Goal: Task Accomplishment & Management: Manage account settings

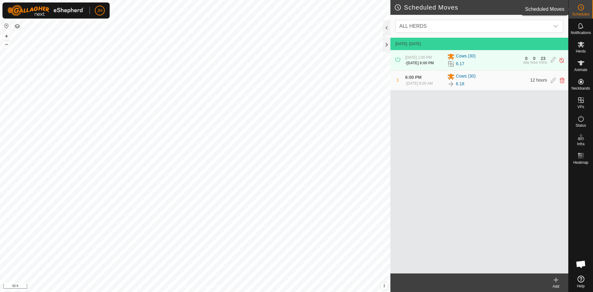
click at [581, 7] on icon at bounding box center [580, 7] width 7 height 7
click at [556, 282] on icon at bounding box center [556, 279] width 0 height 4
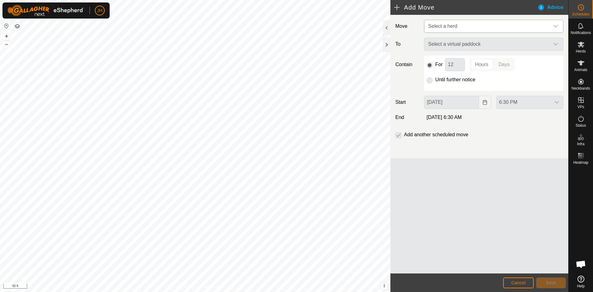
click at [466, 28] on span "Select a herd" at bounding box center [487, 26] width 124 height 12
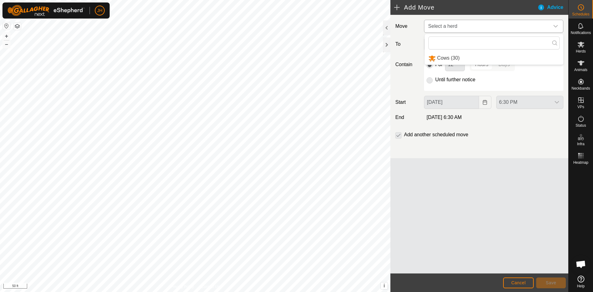
click at [453, 56] on li "Cows (30)" at bounding box center [493, 58] width 139 height 13
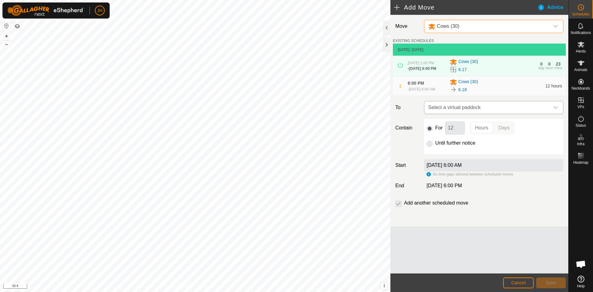
click at [539, 112] on span "Select a virtual paddock" at bounding box center [487, 107] width 124 height 12
type input "19"
click at [443, 157] on li "6.19 0.62 ac" at bounding box center [493, 156] width 131 height 9
drag, startPoint x: 455, startPoint y: 134, endPoint x: 443, endPoint y: 137, distance: 12.6
click at [443, 134] on div "For 12 Hours Days" at bounding box center [493, 127] width 134 height 13
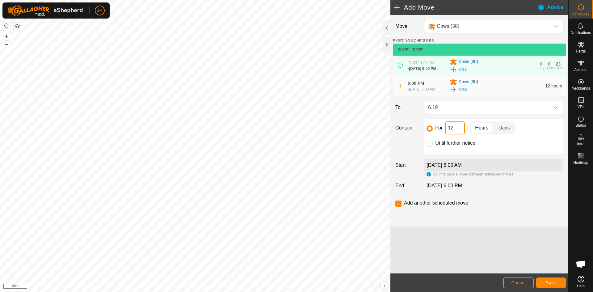
type input "2"
click at [554, 284] on span "Save" at bounding box center [550, 282] width 10 height 5
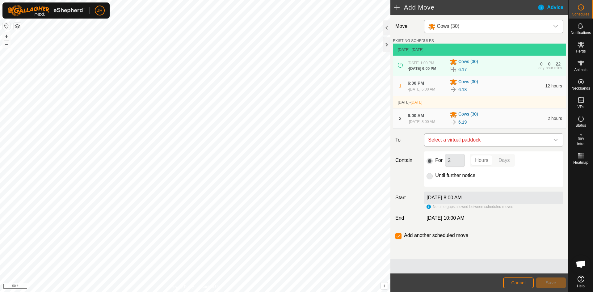
click at [501, 146] on span "Select a virtual paddock" at bounding box center [487, 140] width 124 height 12
type input "20"
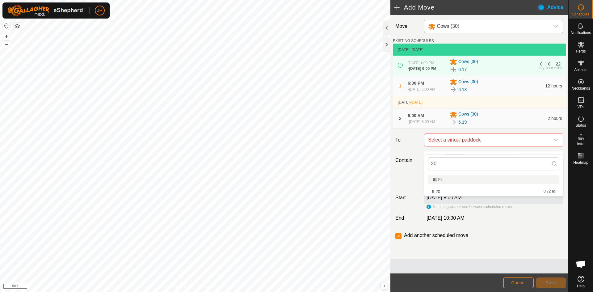
click at [436, 192] on li "6.20 0.72 ac" at bounding box center [493, 191] width 131 height 9
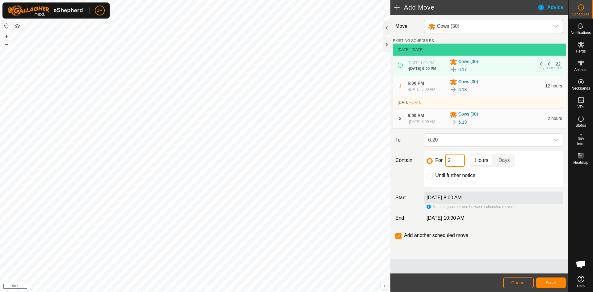
drag, startPoint x: 459, startPoint y: 169, endPoint x: 446, endPoint y: 172, distance: 13.6
click at [446, 167] on input "2" at bounding box center [455, 160] width 20 height 13
type input "4"
click at [554, 283] on span "Save" at bounding box center [550, 282] width 10 height 5
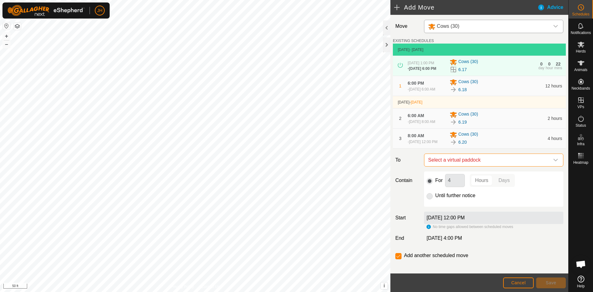
click at [486, 166] on span "Select a virtual paddock" at bounding box center [487, 160] width 124 height 12
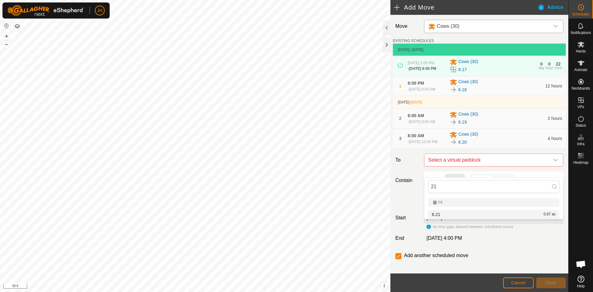
type input "21"
click at [435, 213] on li "6.21 0.67 ac" at bounding box center [493, 214] width 131 height 9
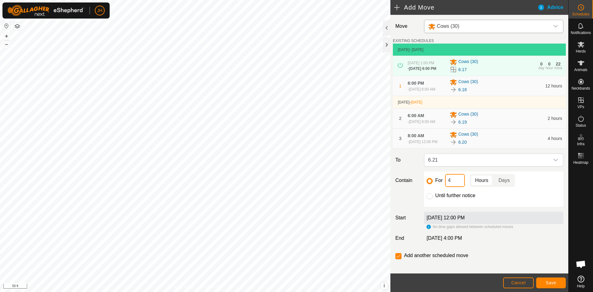
drag, startPoint x: 453, startPoint y: 193, endPoint x: 441, endPoint y: 195, distance: 12.2
click at [441, 187] on div "For 4 Hours Days" at bounding box center [493, 180] width 134 height 13
type input "6"
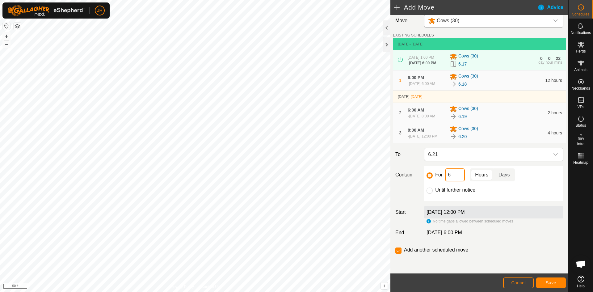
scroll to position [16, 0]
click at [547, 285] on span "Save" at bounding box center [550, 282] width 10 height 5
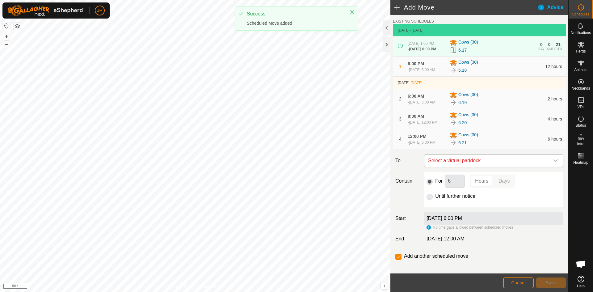
scroll to position [25, 0]
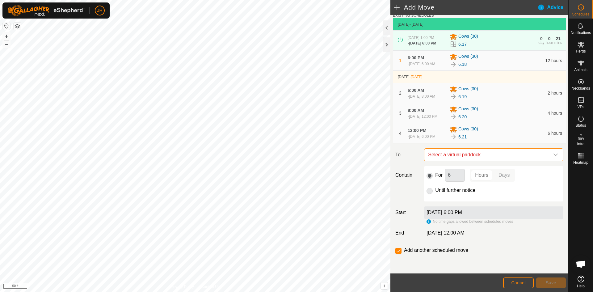
click at [509, 161] on span "Select a virtual paddock" at bounding box center [487, 154] width 124 height 12
type input "22"
click at [437, 211] on li "6.22 0.69 ac" at bounding box center [493, 211] width 131 height 9
drag, startPoint x: 455, startPoint y: 185, endPoint x: 445, endPoint y: 189, distance: 10.7
click at [445, 181] on input "6" at bounding box center [455, 175] width 20 height 13
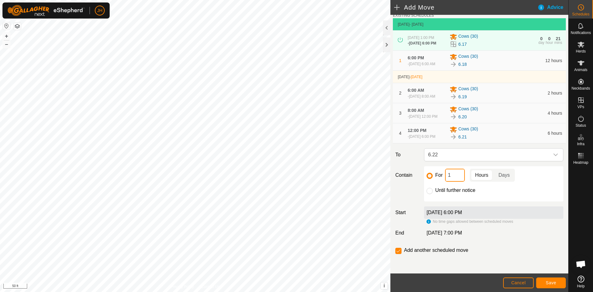
type input "12"
click at [556, 161] on div "dropdown trigger" at bounding box center [555, 154] width 12 height 12
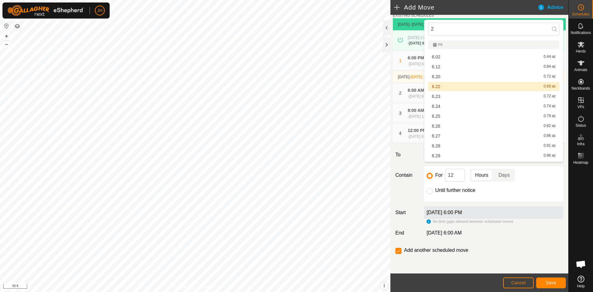
type input "2"
click at [435, 87] on li "6.22 0.69 ac" at bounding box center [493, 86] width 131 height 9
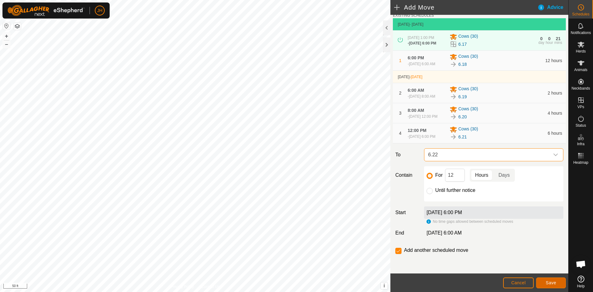
click at [549, 281] on span "Save" at bounding box center [550, 282] width 10 height 5
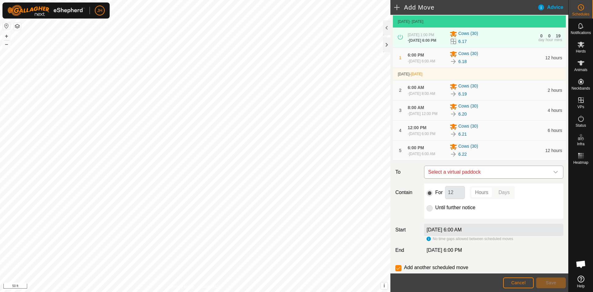
scroll to position [31, 0]
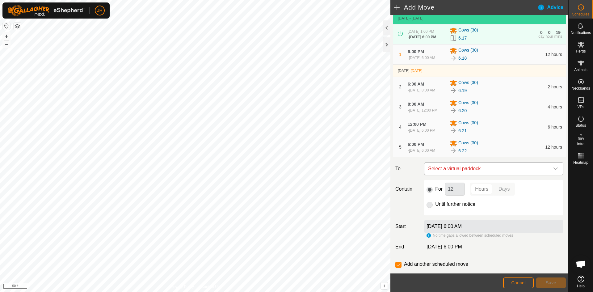
click at [503, 175] on span "Select a virtual paddock" at bounding box center [487, 168] width 124 height 12
type input "23"
click at [433, 228] on li "6.23 0.72 ac" at bounding box center [493, 228] width 131 height 9
drag, startPoint x: 457, startPoint y: 206, endPoint x: 446, endPoint y: 209, distance: 11.4
click at [446, 195] on input "12" at bounding box center [455, 188] width 20 height 13
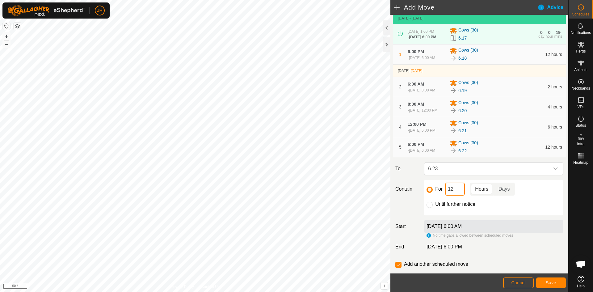
click at [460, 195] on input "12" at bounding box center [455, 188] width 20 height 13
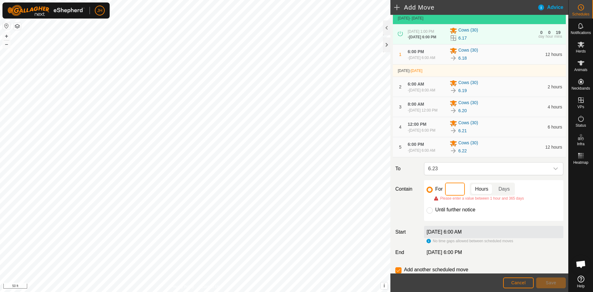
type input "2"
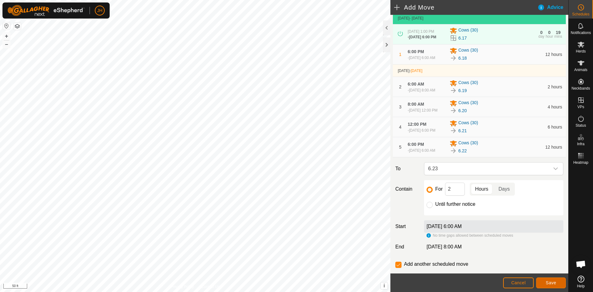
click at [550, 285] on button "Save" at bounding box center [551, 282] width 30 height 11
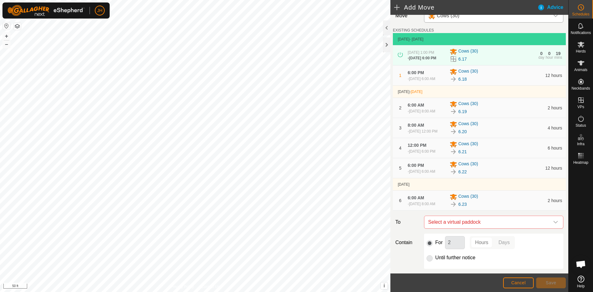
scroll to position [11, 0]
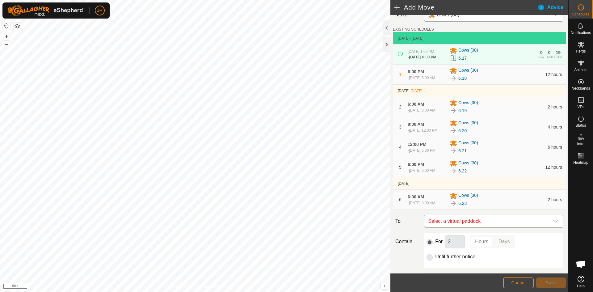
click at [523, 227] on span "Select a virtual paddock" at bounding box center [487, 221] width 124 height 12
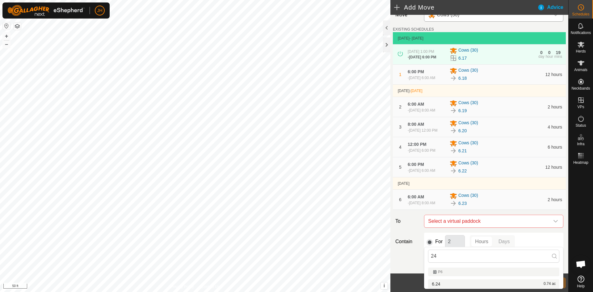
type input "24"
click at [435, 283] on li "6.24 0.74 ac" at bounding box center [493, 283] width 131 height 9
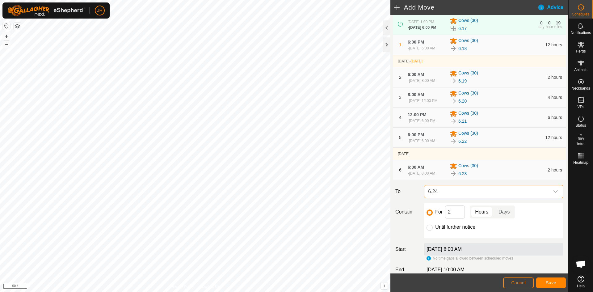
scroll to position [40, 0]
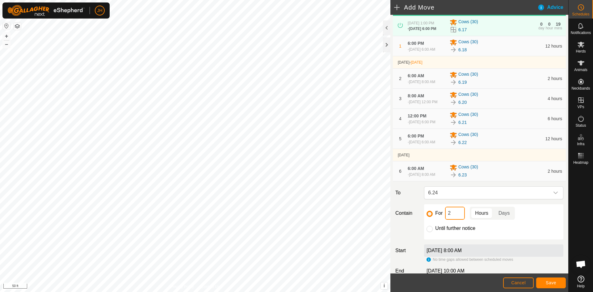
click at [453, 219] on input "2" at bounding box center [455, 212] width 20 height 13
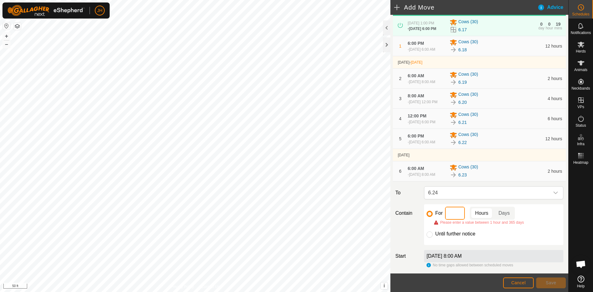
type input "4"
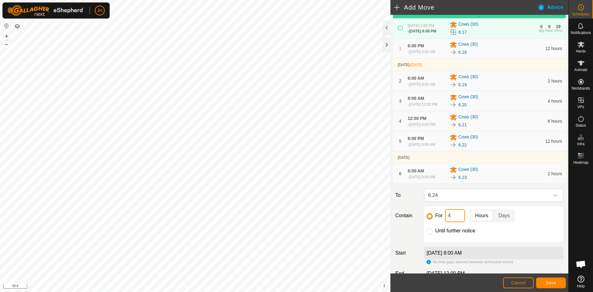
scroll to position [37, 0]
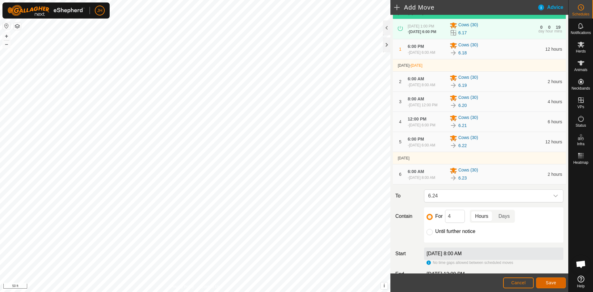
click at [553, 282] on span "Save" at bounding box center [550, 282] width 10 height 5
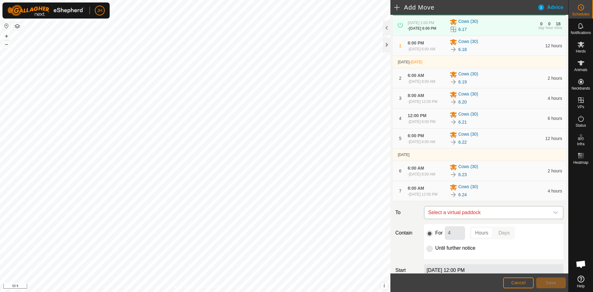
scroll to position [92, 0]
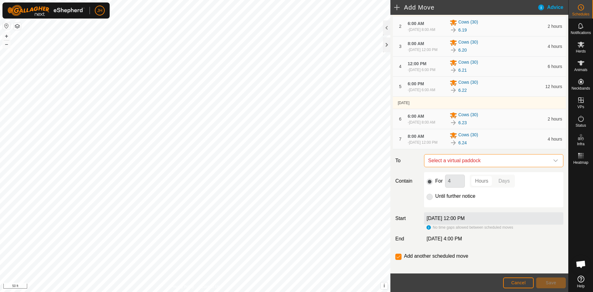
click at [511, 167] on span "Select a virtual paddock" at bounding box center [487, 160] width 124 height 12
type input "25"
click at [436, 227] on li "6.25 0.79 ac" at bounding box center [493, 225] width 131 height 9
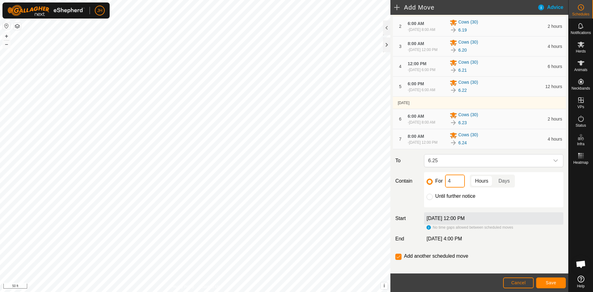
click at [456, 187] on input "4" at bounding box center [455, 180] width 20 height 13
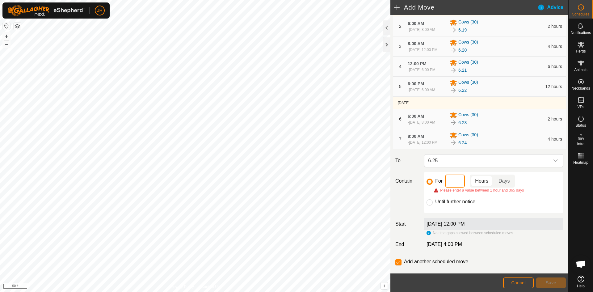
type input "6"
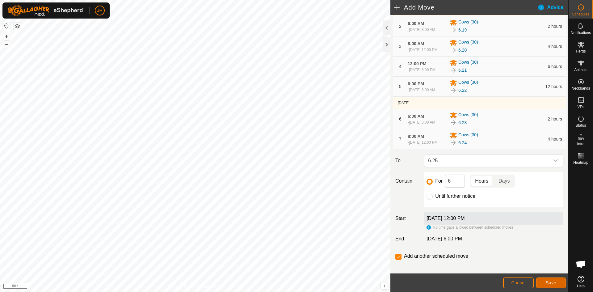
click at [554, 281] on span "Save" at bounding box center [550, 282] width 10 height 5
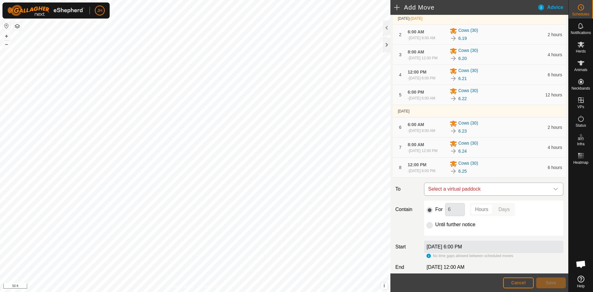
scroll to position [86, 0]
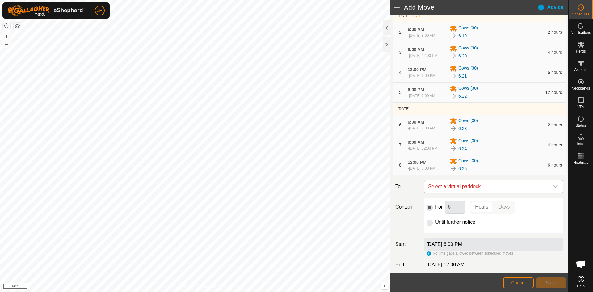
click at [481, 193] on span "Select a virtual paddock" at bounding box center [487, 186] width 124 height 12
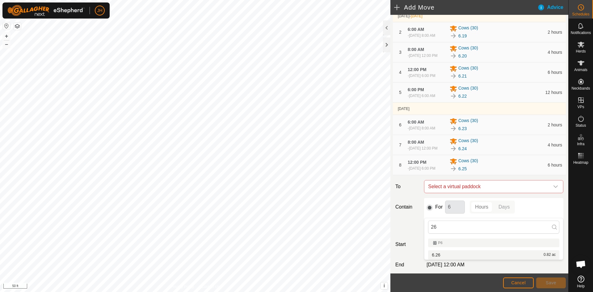
type input "26"
click at [448, 256] on li "6.26 0.82 ac" at bounding box center [493, 254] width 131 height 9
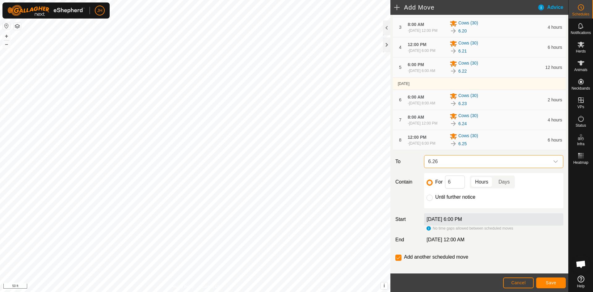
scroll to position [113, 0]
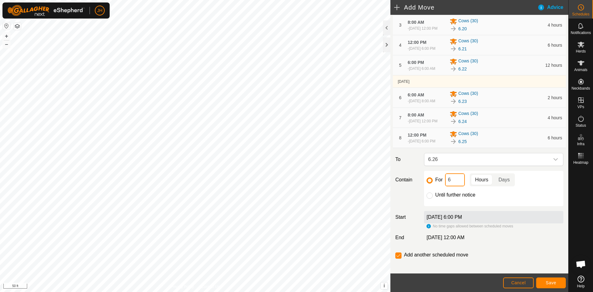
drag, startPoint x: 449, startPoint y: 208, endPoint x: 444, endPoint y: 209, distance: 5.6
click at [444, 186] on div "For 6 Hours Days" at bounding box center [493, 179] width 134 height 13
type input "12"
click at [551, 285] on button "Save" at bounding box center [551, 282] width 30 height 11
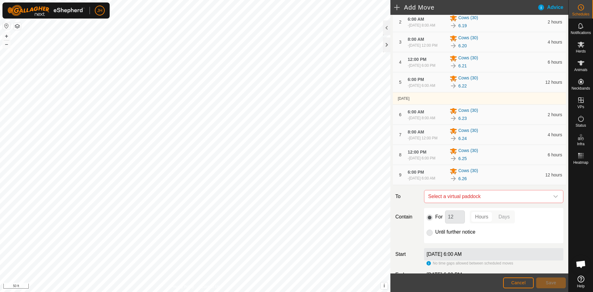
scroll to position [119, 0]
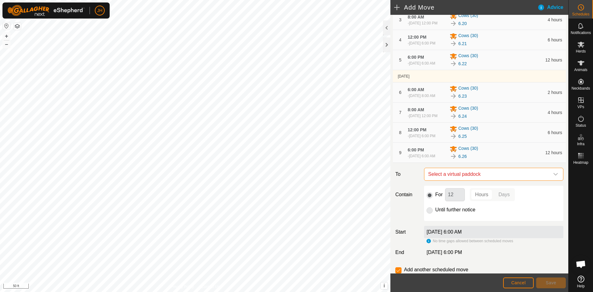
click at [494, 180] on span "Select a virtual paddock" at bounding box center [487, 174] width 124 height 12
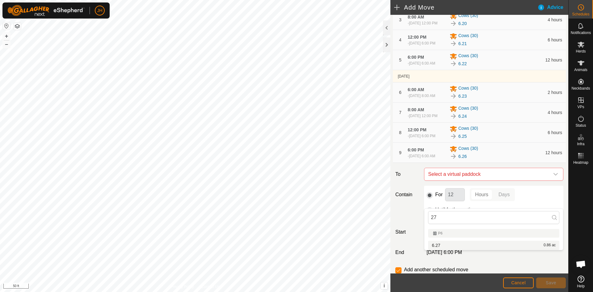
type input "27"
click at [440, 244] on li "6.27 0.86 ac" at bounding box center [493, 244] width 131 height 9
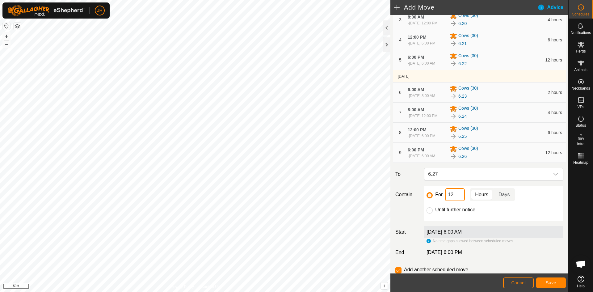
drag, startPoint x: 456, startPoint y: 225, endPoint x: 443, endPoint y: 228, distance: 13.7
click at [443, 221] on div "For 12 Hours Days Until further notice" at bounding box center [493, 202] width 139 height 35
type input "2"
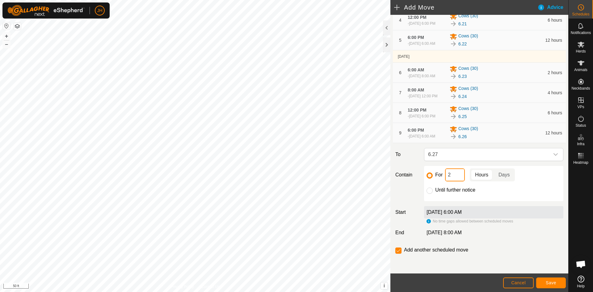
scroll to position [165, 0]
click at [553, 287] on button "Save" at bounding box center [551, 282] width 30 height 11
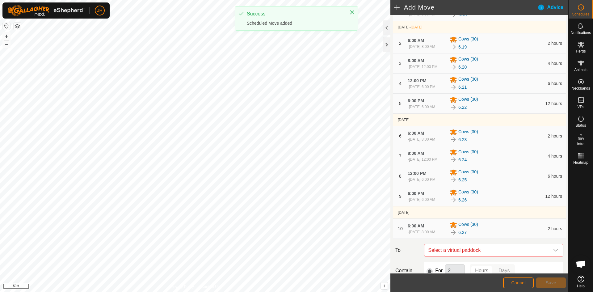
scroll to position [138, 0]
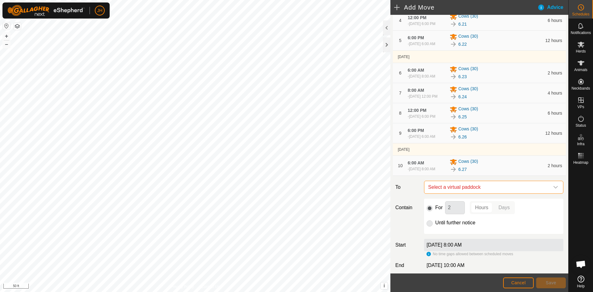
click at [491, 193] on span "Select a virtual paddock" at bounding box center [487, 187] width 124 height 12
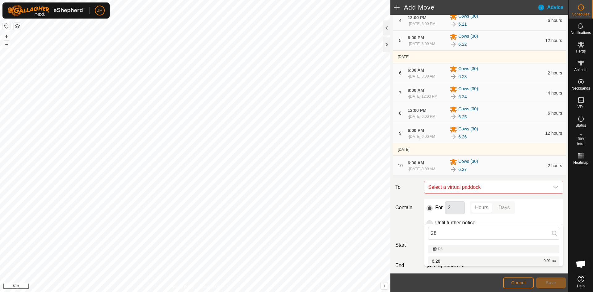
type input "28"
click at [438, 262] on li "6.28 0.91 ac" at bounding box center [493, 260] width 131 height 9
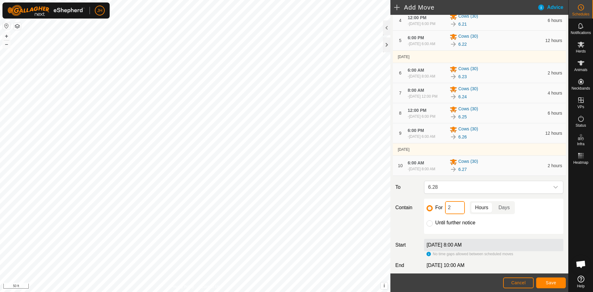
drag, startPoint x: 455, startPoint y: 239, endPoint x: 446, endPoint y: 240, distance: 8.7
click at [446, 214] on input "2" at bounding box center [455, 207] width 20 height 13
type input "4"
click at [554, 280] on span "Save" at bounding box center [550, 282] width 10 height 5
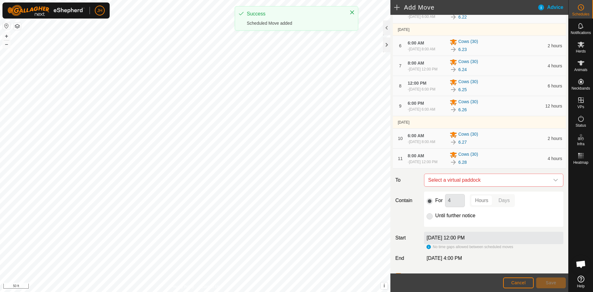
scroll to position [221, 0]
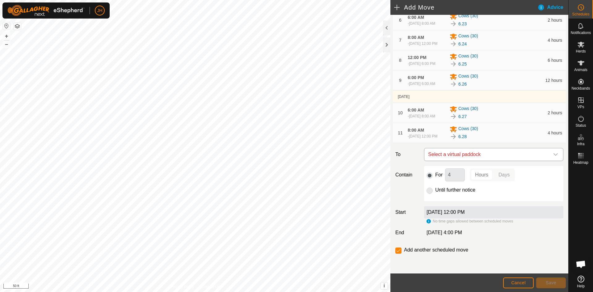
click at [487, 158] on span "Select a virtual paddock" at bounding box center [487, 154] width 124 height 12
type input "29"
click at [439, 201] on li "6.29 0.96 ac" at bounding box center [493, 200] width 131 height 9
drag, startPoint x: 458, startPoint y: 179, endPoint x: 446, endPoint y: 181, distance: 11.6
click at [446, 181] on input "4" at bounding box center [455, 174] width 20 height 13
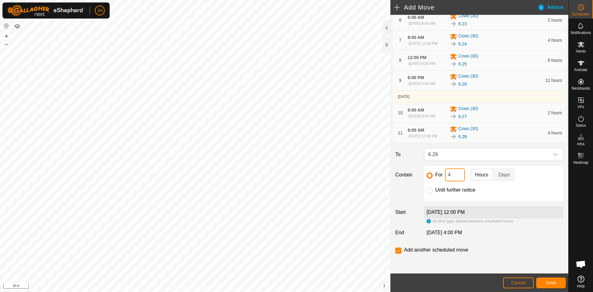
type input "6"
click at [553, 281] on span "Save" at bounding box center [550, 282] width 10 height 5
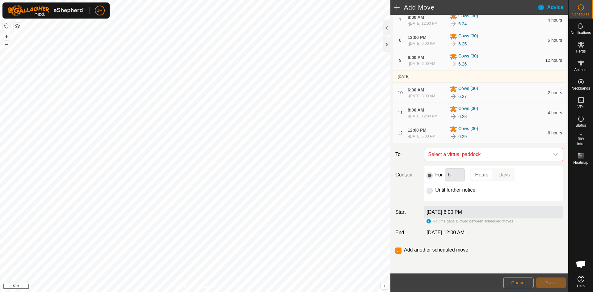
scroll to position [246, 0]
click at [487, 155] on span "Select a virtual paddock" at bounding box center [487, 154] width 124 height 12
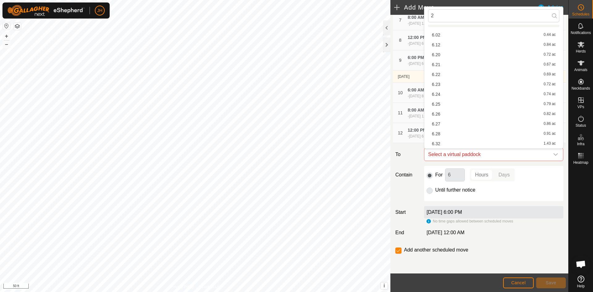
scroll to position [0, 0]
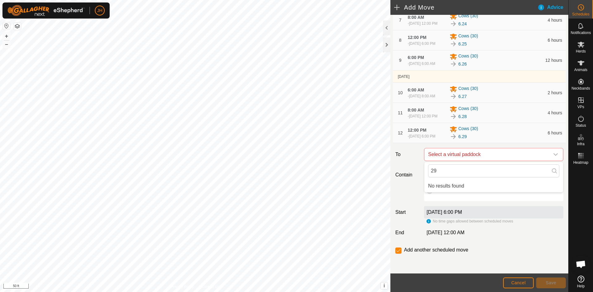
type input "2"
drag, startPoint x: 440, startPoint y: 171, endPoint x: 430, endPoint y: 173, distance: 11.0
click at [430, 173] on input "30" at bounding box center [493, 170] width 131 height 13
type input "32"
click at [438, 198] on li "6.32 1.43 ac" at bounding box center [493, 198] width 131 height 9
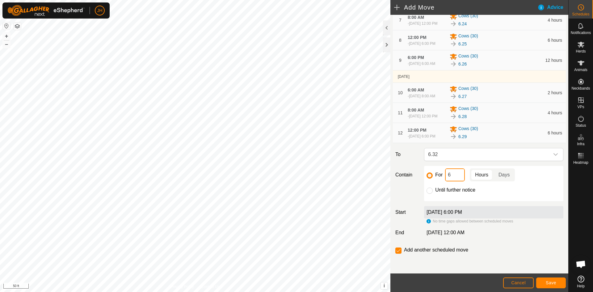
drag, startPoint x: 456, startPoint y: 175, endPoint x: 446, endPoint y: 176, distance: 10.5
click at [446, 176] on input "6" at bounding box center [455, 174] width 20 height 13
type input "15"
click at [459, 152] on span "6.32" at bounding box center [487, 154] width 124 height 12
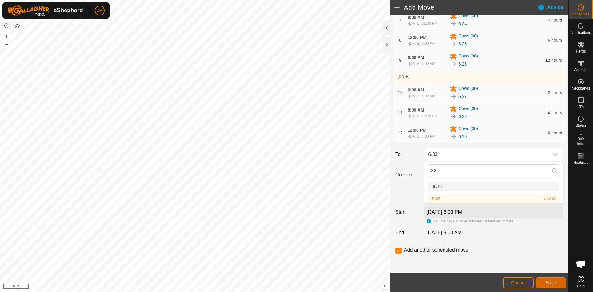
click at [552, 283] on span "Save" at bounding box center [550, 282] width 10 height 5
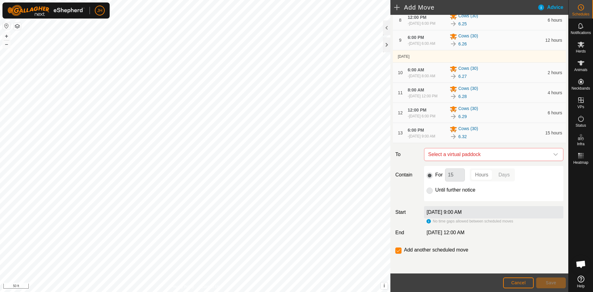
scroll to position [265, 0]
click at [507, 160] on span "Select a virtual paddock" at bounding box center [487, 154] width 124 height 12
type input "33"
click at [438, 201] on li "6.33 2.37 ac" at bounding box center [493, 199] width 131 height 9
drag, startPoint x: 455, startPoint y: 176, endPoint x: 445, endPoint y: 178, distance: 9.8
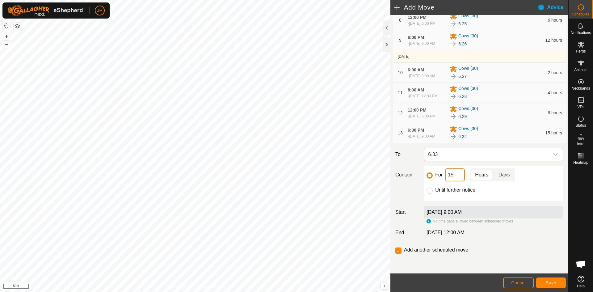
click at [445, 178] on input "15" at bounding box center [455, 174] width 20 height 13
type input "4"
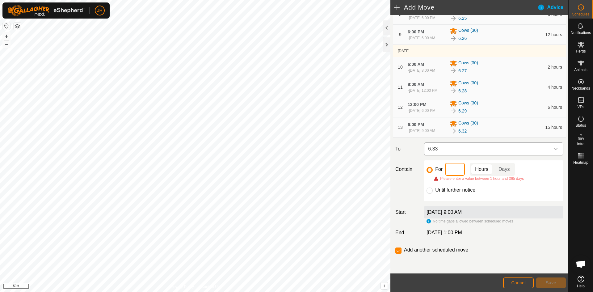
type input "3"
type input "4"
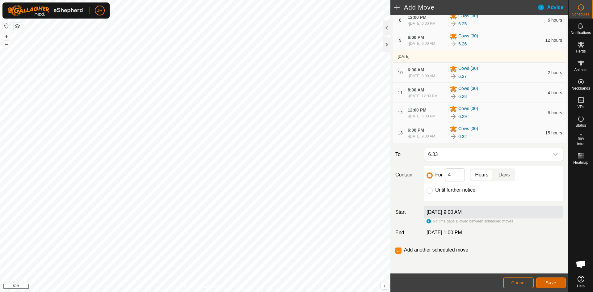
click at [549, 282] on span "Save" at bounding box center [550, 282] width 10 height 5
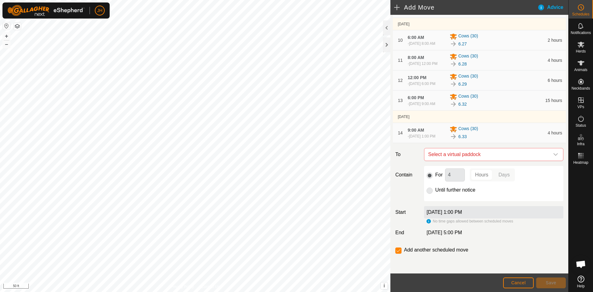
scroll to position [298, 0]
click at [486, 159] on span "Select a virtual paddock" at bounding box center [487, 154] width 124 height 12
type input "34"
click at [437, 198] on li "6.34 0.47 ac" at bounding box center [493, 198] width 131 height 9
drag, startPoint x: 455, startPoint y: 177, endPoint x: 447, endPoint y: 175, distance: 8.7
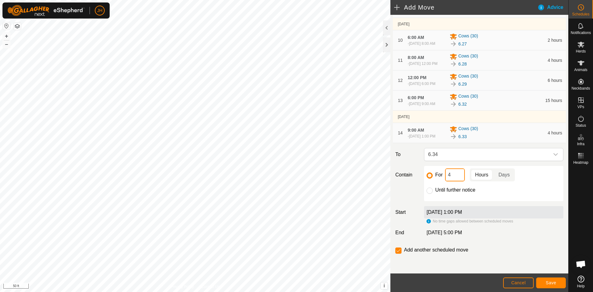
click at [446, 177] on input "4" at bounding box center [455, 174] width 20 height 13
type input "5"
click at [553, 284] on span "Save" at bounding box center [550, 282] width 10 height 5
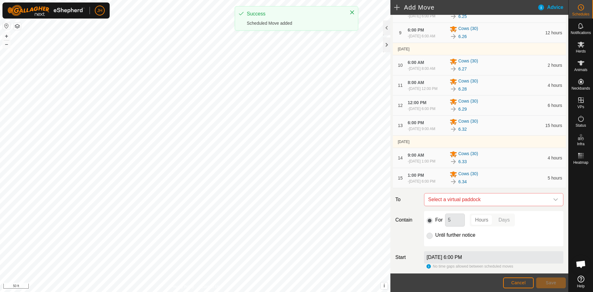
scroll to position [319, 0]
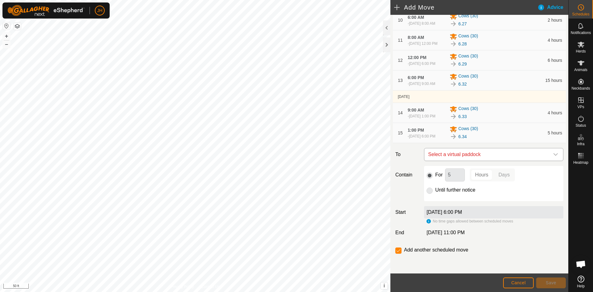
click at [517, 155] on span "Select a virtual paddock" at bounding box center [487, 154] width 124 height 12
type input "35"
click at [460, 196] on li "6.35 0.57 ac" at bounding box center [493, 198] width 131 height 9
click at [451, 174] on input "5" at bounding box center [455, 174] width 20 height 13
type input "12"
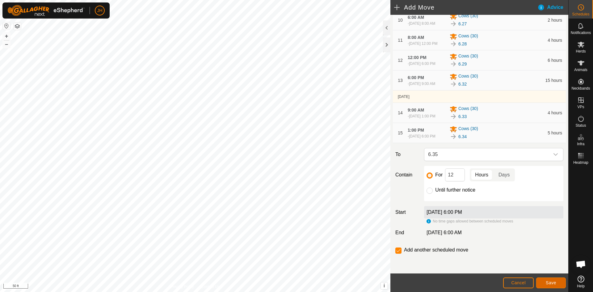
click at [552, 282] on span "Save" at bounding box center [550, 282] width 10 height 5
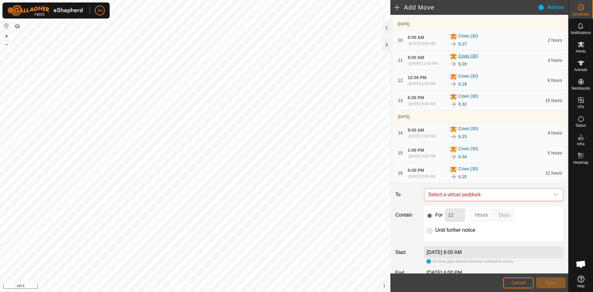
scroll to position [339, 0]
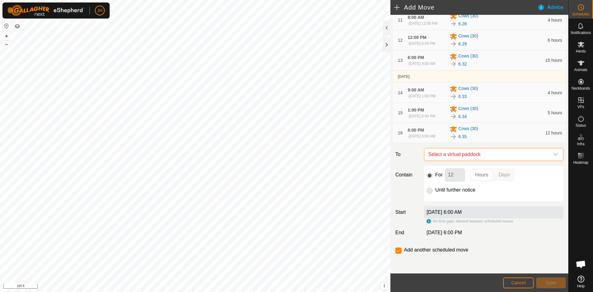
click at [546, 158] on span "Select a virtual paddock" at bounding box center [487, 154] width 124 height 12
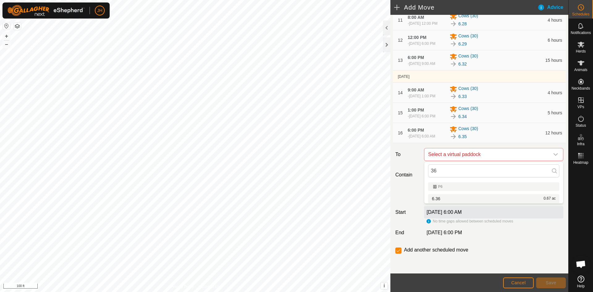
type input "36"
click at [438, 200] on li "6.36 0.67 ac" at bounding box center [493, 198] width 131 height 9
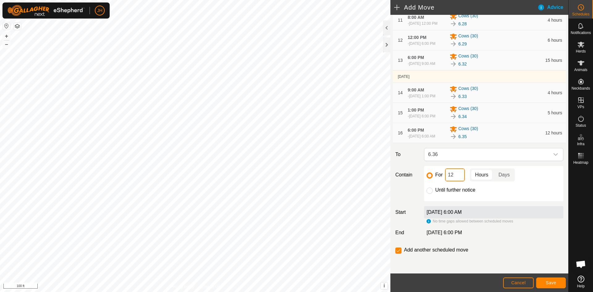
drag, startPoint x: 457, startPoint y: 175, endPoint x: 440, endPoint y: 176, distance: 17.3
click at [440, 176] on div "For 12 Hours Days" at bounding box center [493, 174] width 134 height 13
type input "2"
click at [552, 284] on span "Save" at bounding box center [550, 282] width 10 height 5
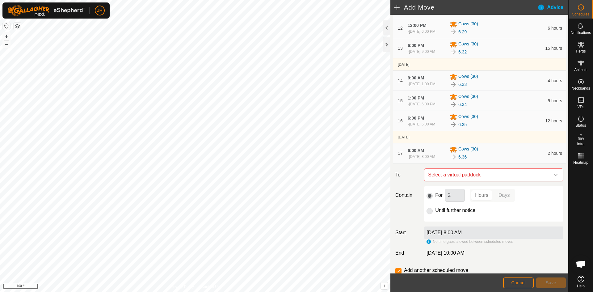
scroll to position [371, 0]
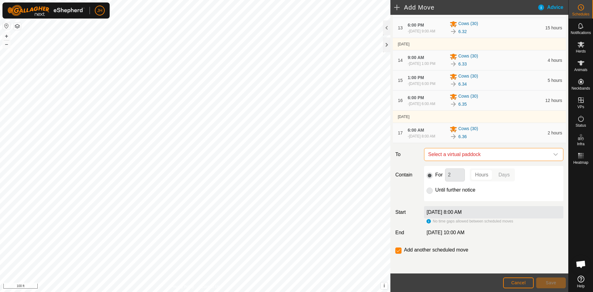
click at [507, 158] on span "Select a virtual paddock" at bounding box center [487, 154] width 124 height 12
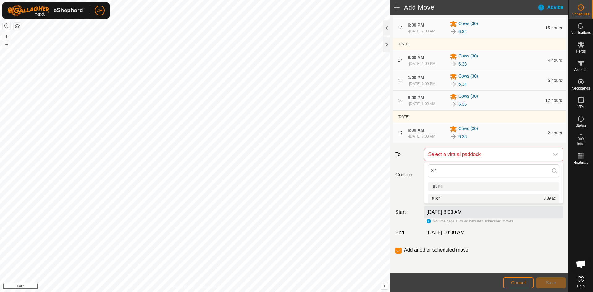
type input "37"
click at [437, 199] on li "6.37 0.89 ac" at bounding box center [493, 198] width 131 height 9
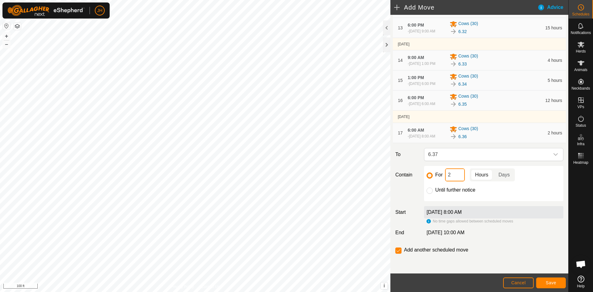
click at [447, 175] on input "2" at bounding box center [455, 174] width 20 height 13
type input "3"
click at [549, 283] on span "Save" at bounding box center [550, 282] width 10 height 5
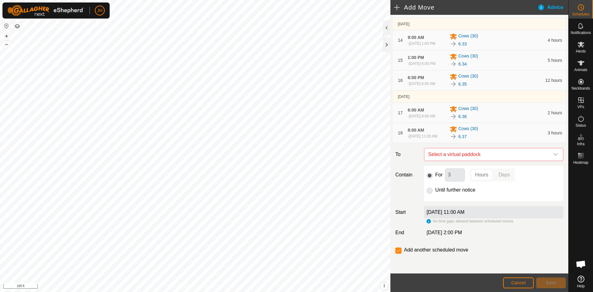
scroll to position [394, 0]
click at [527, 155] on span "Select a virtual paddock" at bounding box center [487, 154] width 124 height 12
click at [522, 172] on input "38" at bounding box center [493, 170] width 131 height 13
click at [443, 173] on input "36" at bounding box center [493, 170] width 131 height 13
type input "38"
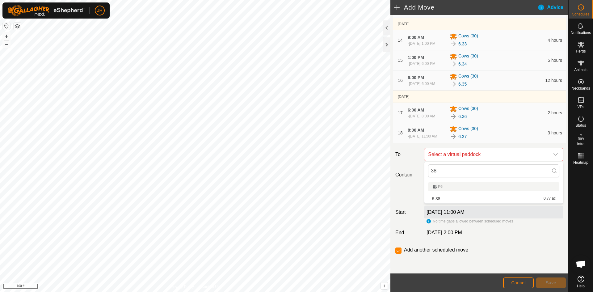
click at [435, 198] on li "6.38 0.77 ac" at bounding box center [493, 198] width 131 height 9
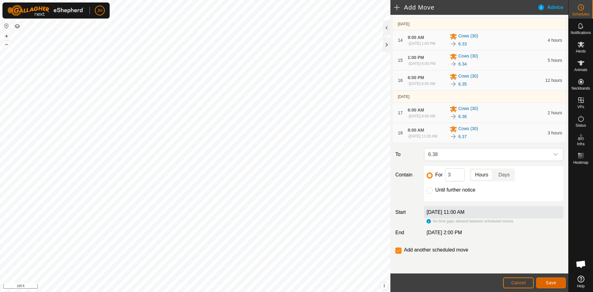
click at [553, 282] on span "Save" at bounding box center [550, 282] width 10 height 5
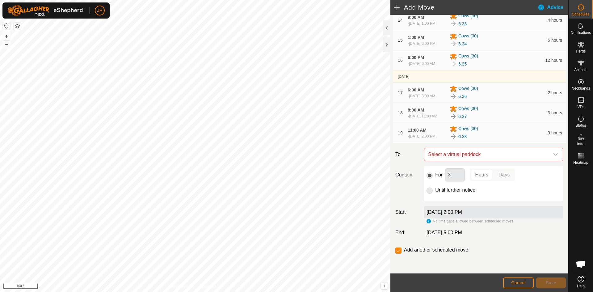
scroll to position [404, 0]
click at [515, 160] on span "Select a virtual paddock" at bounding box center [487, 154] width 124 height 12
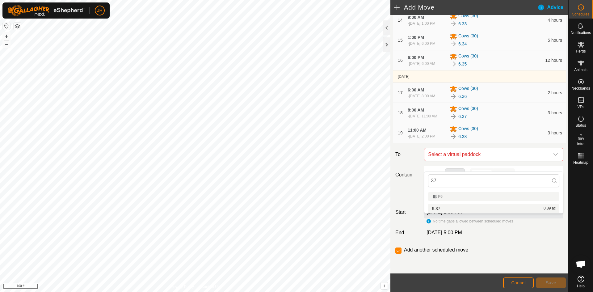
type input "37"
click at [517, 284] on span "Cancel" at bounding box center [518, 282] width 15 height 5
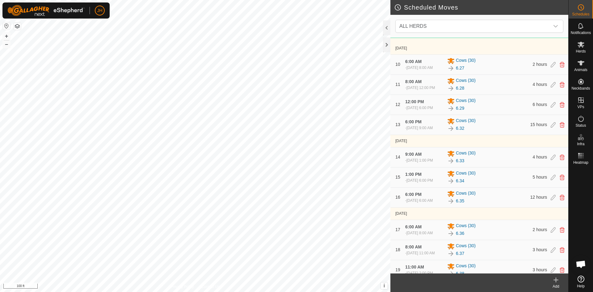
scroll to position [278, 0]
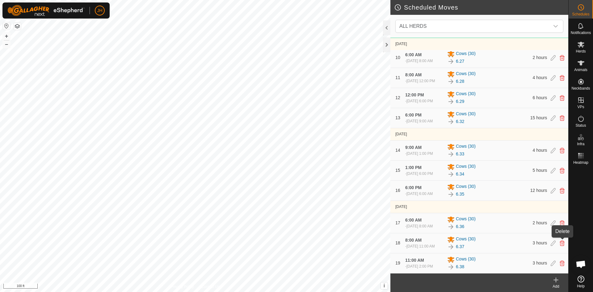
click at [563, 243] on icon at bounding box center [561, 243] width 5 height 6
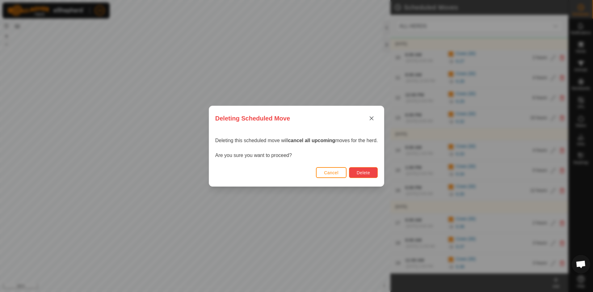
click at [360, 172] on span "Delete" at bounding box center [362, 172] width 13 height 5
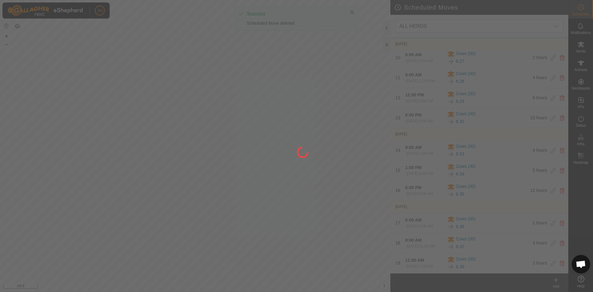
scroll to position [235, 0]
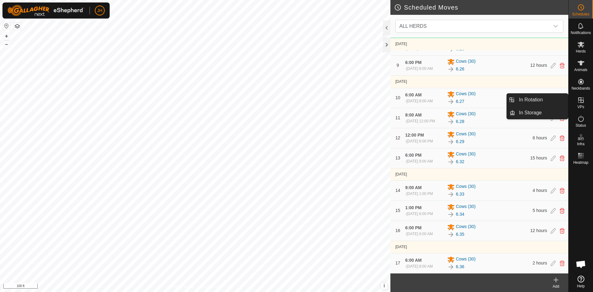
click at [582, 102] on icon at bounding box center [581, 100] width 6 height 6
click at [556, 101] on link "In Rotation" at bounding box center [541, 100] width 53 height 12
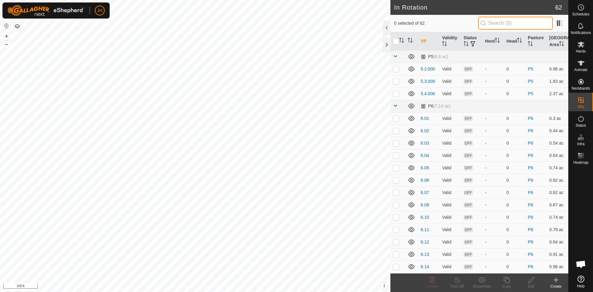
click at [491, 25] on input "text" at bounding box center [515, 23] width 75 height 13
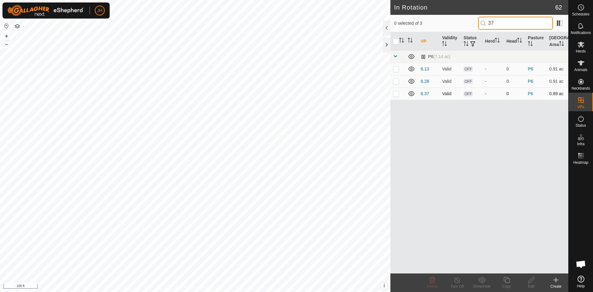
type input "37"
click at [397, 95] on p-checkbox at bounding box center [396, 93] width 6 height 5
click at [396, 94] on p-checkbox at bounding box center [396, 93] width 6 height 5
checkbox input "false"
click at [425, 94] on link "6.37" at bounding box center [424, 93] width 8 height 5
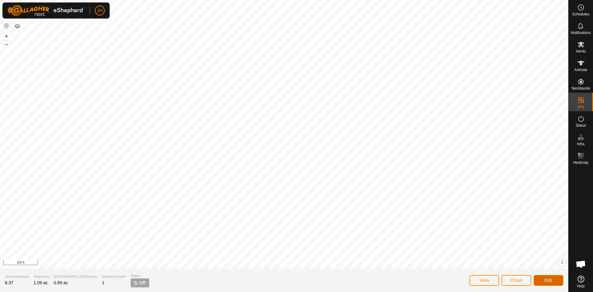
click at [551, 281] on span "Edit" at bounding box center [548, 279] width 8 height 5
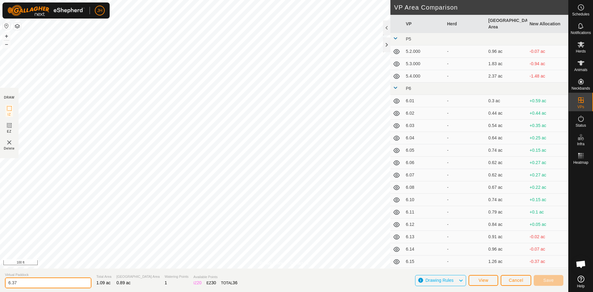
click at [12, 283] on input "6.37" at bounding box center [48, 282] width 86 height 11
type input "6.037"
click at [549, 282] on button "Save" at bounding box center [548, 280] width 30 height 11
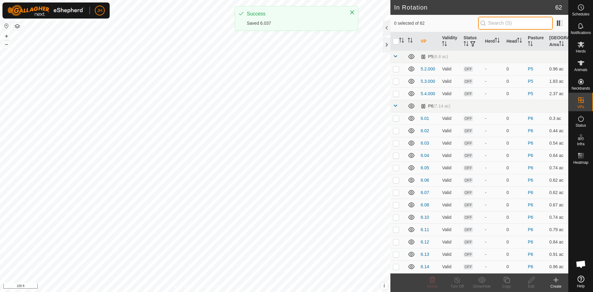
click at [517, 27] on input "text" at bounding box center [515, 23] width 75 height 13
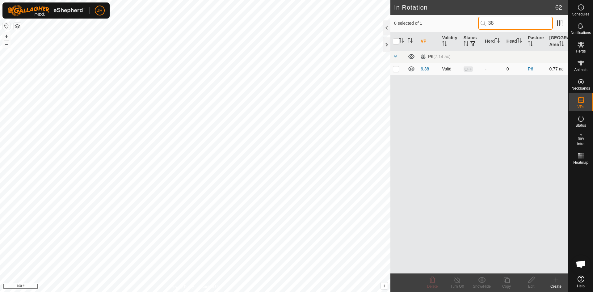
type input "38"
click at [398, 69] on p-checkbox at bounding box center [396, 68] width 6 height 5
checkbox input "true"
click at [528, 284] on div "Edit" at bounding box center [531, 286] width 25 height 6
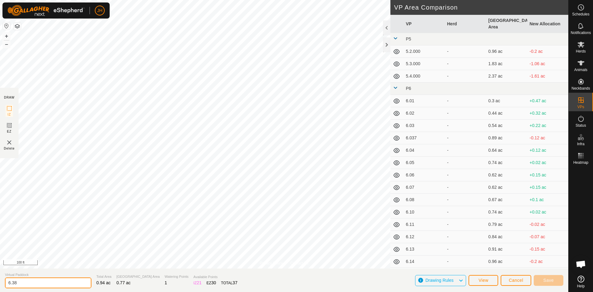
click at [23, 283] on input "6.38" at bounding box center [48, 282] width 86 height 11
type input "6.37"
click at [554, 282] on button "Save" at bounding box center [548, 280] width 30 height 11
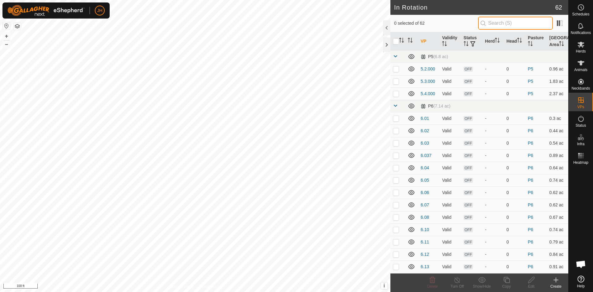
click at [489, 25] on input "text" at bounding box center [515, 23] width 75 height 13
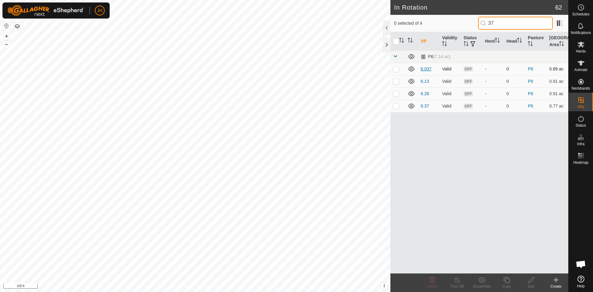
type input "37"
click at [429, 70] on link "6.037" at bounding box center [425, 68] width 11 height 5
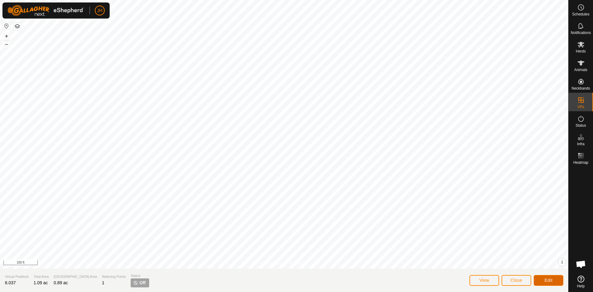
click at [554, 279] on button "Edit" at bounding box center [548, 280] width 30 height 11
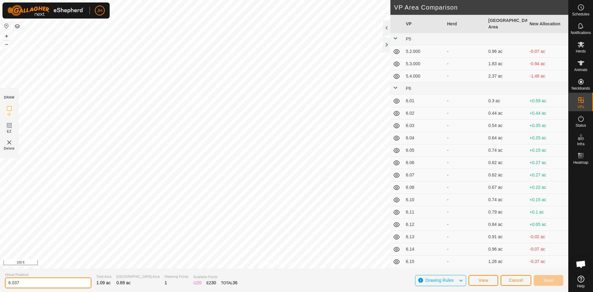
click at [22, 283] on input "6.037" at bounding box center [48, 282] width 86 height 11
type input "6.38"
click at [546, 283] on button "Save" at bounding box center [548, 280] width 30 height 11
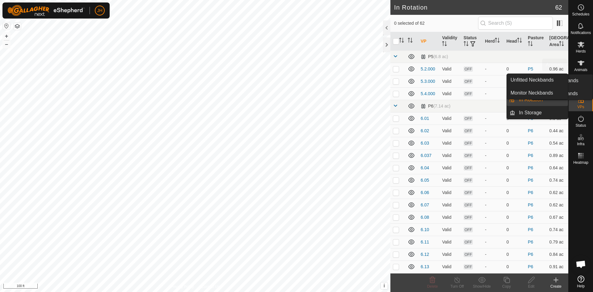
click at [581, 5] on icon at bounding box center [580, 7] width 7 height 7
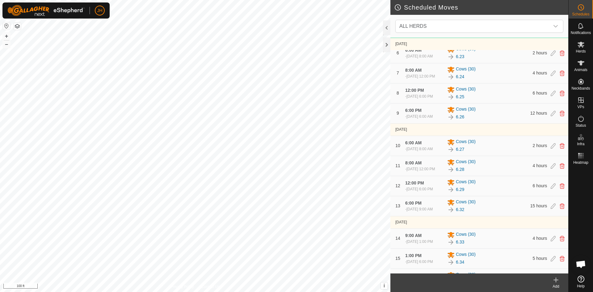
scroll to position [235, 0]
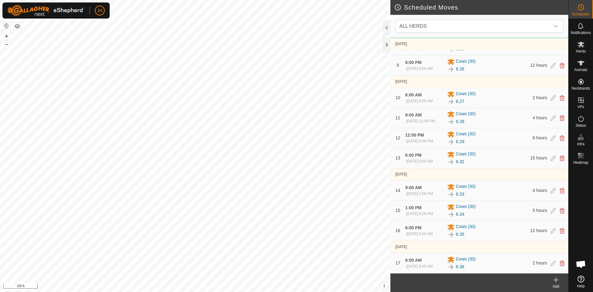
click at [557, 281] on icon at bounding box center [555, 279] width 7 height 7
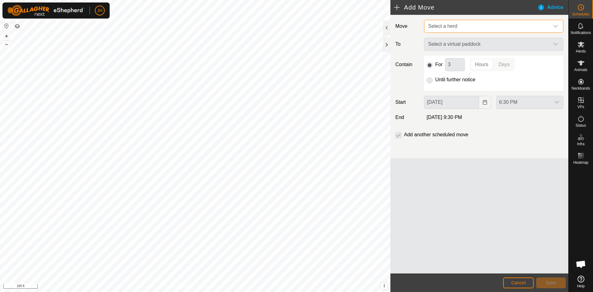
click at [461, 26] on span "Select a herd" at bounding box center [487, 26] width 124 height 12
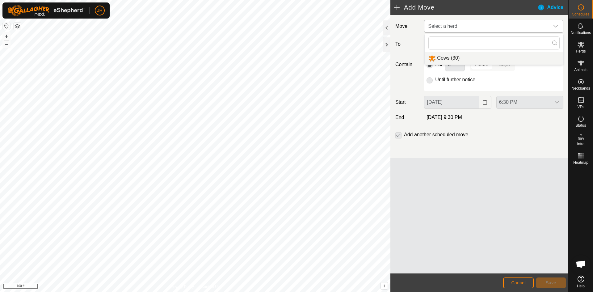
click at [446, 58] on li "Cows (30)" at bounding box center [493, 58] width 139 height 13
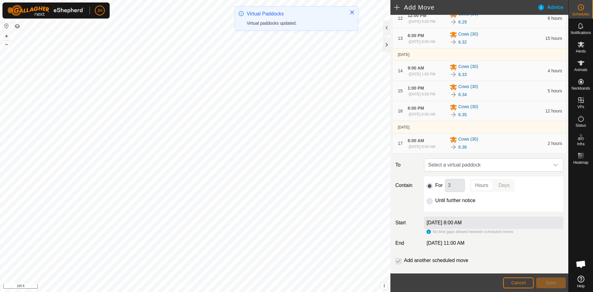
scroll to position [326, 0]
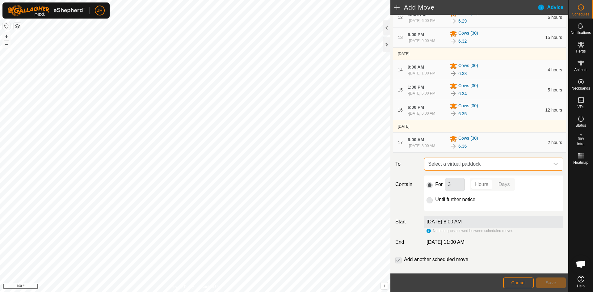
click at [493, 170] on span "Select a virtual paddock" at bounding box center [487, 164] width 124 height 12
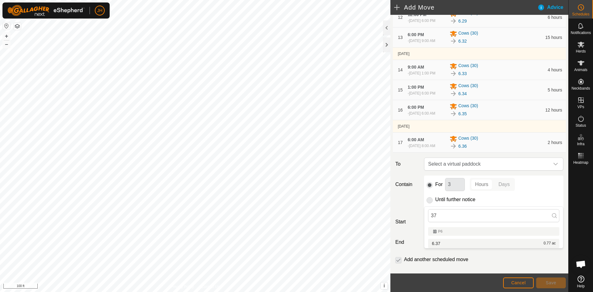
type input "37"
click at [449, 244] on li "6.37 0.77 ac" at bounding box center [493, 243] width 131 height 9
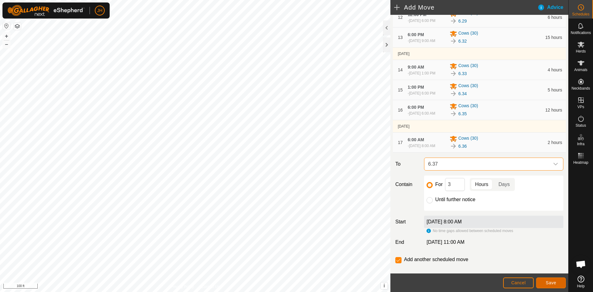
click at [556, 284] on button "Save" at bounding box center [551, 282] width 30 height 11
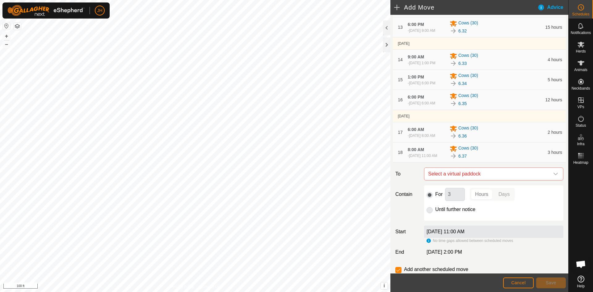
scroll to position [394, 0]
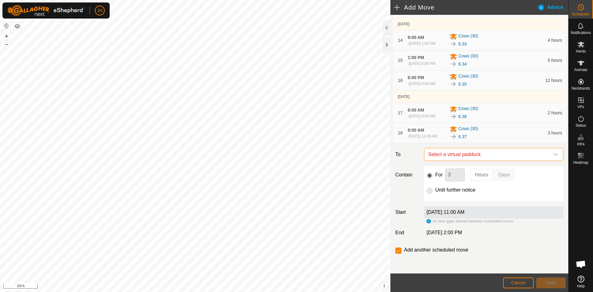
click at [490, 153] on span "Select a virtual paddock" at bounding box center [487, 154] width 124 height 12
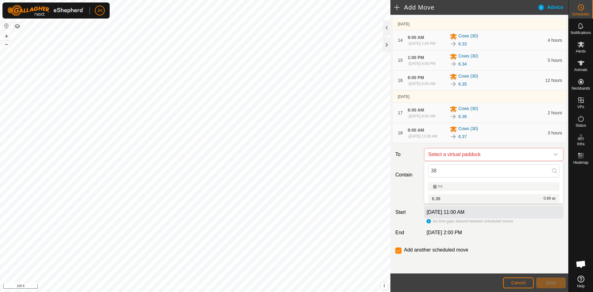
type input "38"
click at [436, 200] on li "6.38 0.89 ac" at bounding box center [493, 198] width 131 height 9
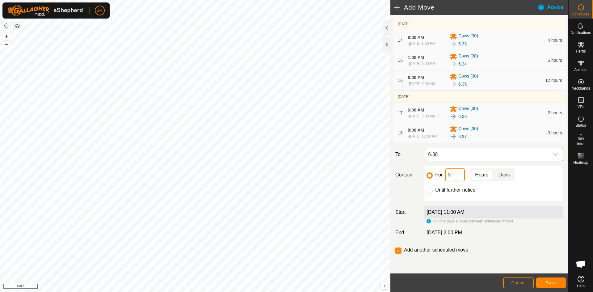
click at [454, 173] on input "3" at bounding box center [455, 174] width 20 height 13
click at [557, 283] on button "Save" at bounding box center [551, 282] width 30 height 11
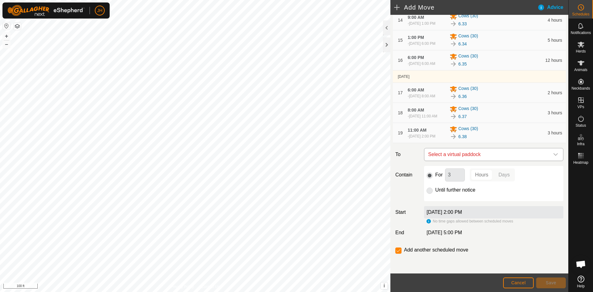
scroll to position [385, 0]
click at [495, 160] on span "Select a virtual paddock" at bounding box center [487, 154] width 124 height 12
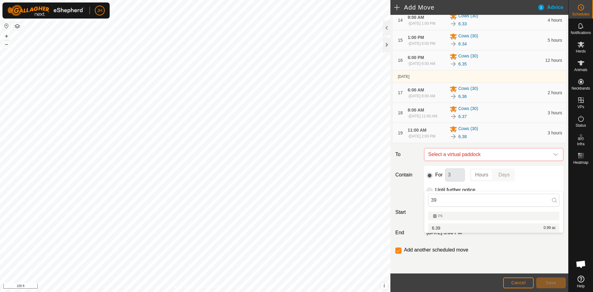
type input "39"
click at [443, 229] on li "6.39 0.99 ac" at bounding box center [493, 227] width 131 height 9
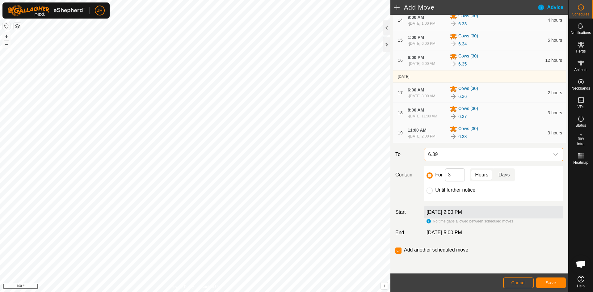
scroll to position [414, 0]
click at [453, 174] on input "3" at bounding box center [455, 174] width 20 height 13
click at [555, 282] on span "Save" at bounding box center [550, 282] width 10 height 5
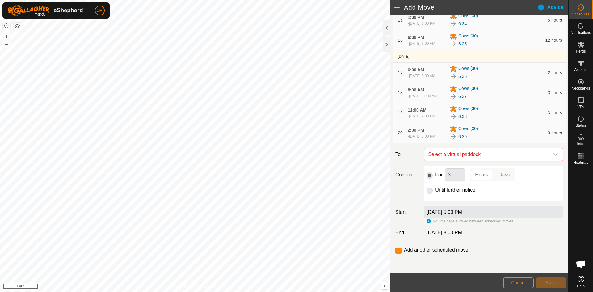
scroll to position [434, 0]
click at [498, 152] on span "Select a virtual paddock" at bounding box center [487, 154] width 124 height 12
type input "40"
click at [448, 198] on li "6.40 1.09 ac" at bounding box center [493, 198] width 131 height 9
drag, startPoint x: 458, startPoint y: 175, endPoint x: 445, endPoint y: 176, distance: 12.7
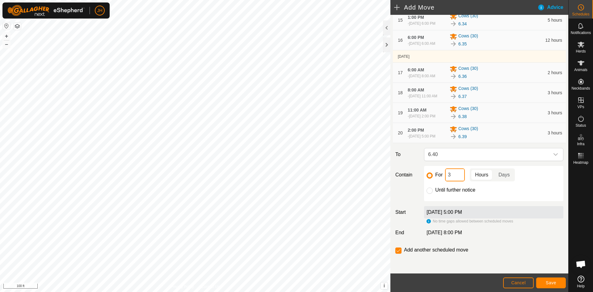
click at [445, 176] on input "3" at bounding box center [455, 174] width 20 height 13
type input "2"
click at [556, 282] on button "Save" at bounding box center [551, 282] width 30 height 11
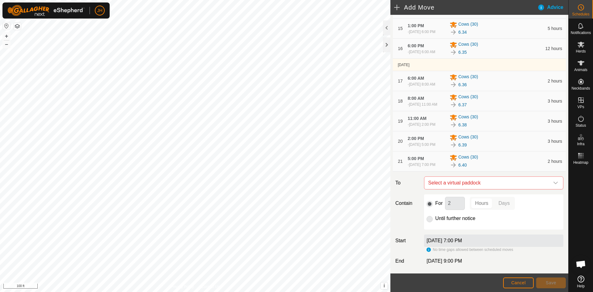
scroll to position [454, 0]
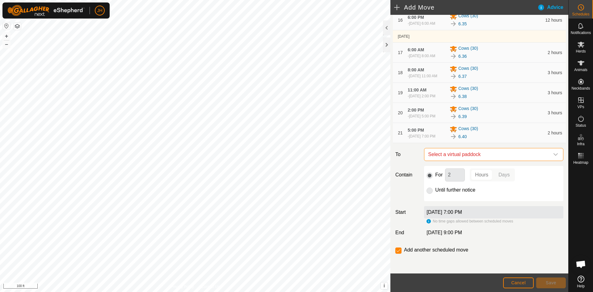
click at [480, 154] on span "Select a virtual paddock" at bounding box center [487, 154] width 124 height 12
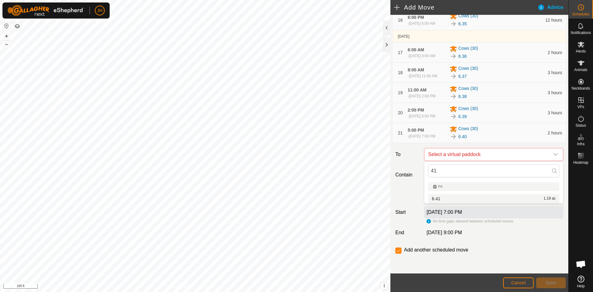
type input "41"
click at [438, 199] on li "6.41 1.19 ac" at bounding box center [493, 198] width 131 height 9
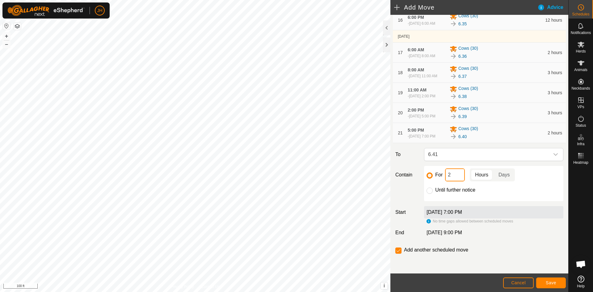
drag, startPoint x: 458, startPoint y: 176, endPoint x: 444, endPoint y: 176, distance: 14.2
click at [444, 176] on div "For 2 Hours Days" at bounding box center [493, 174] width 134 height 13
type input "11"
click at [558, 284] on button "Save" at bounding box center [551, 282] width 30 height 11
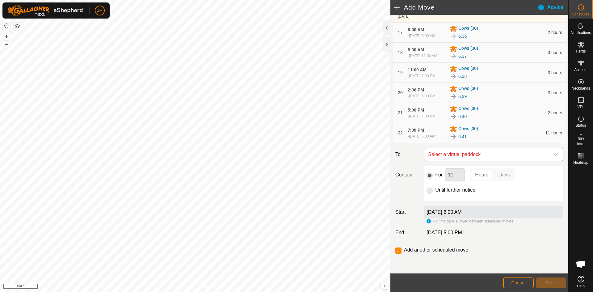
scroll to position [441, 0]
click at [461, 140] on link "6.41" at bounding box center [462, 136] width 8 height 6
